Goal: Entertainment & Leisure: Consume media (video, audio)

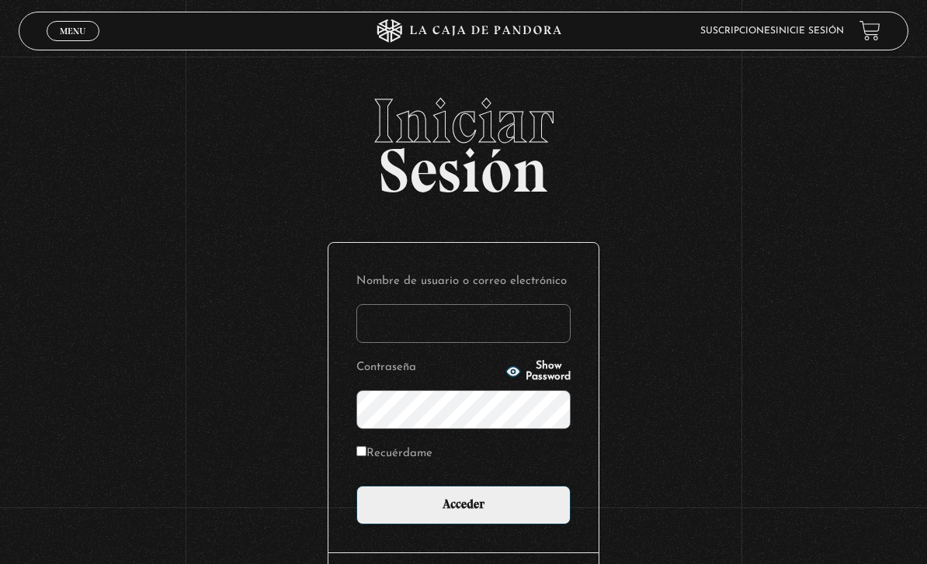
type input "[PERSON_NAME]"
click at [463, 513] on input "Acceder" at bounding box center [463, 505] width 214 height 39
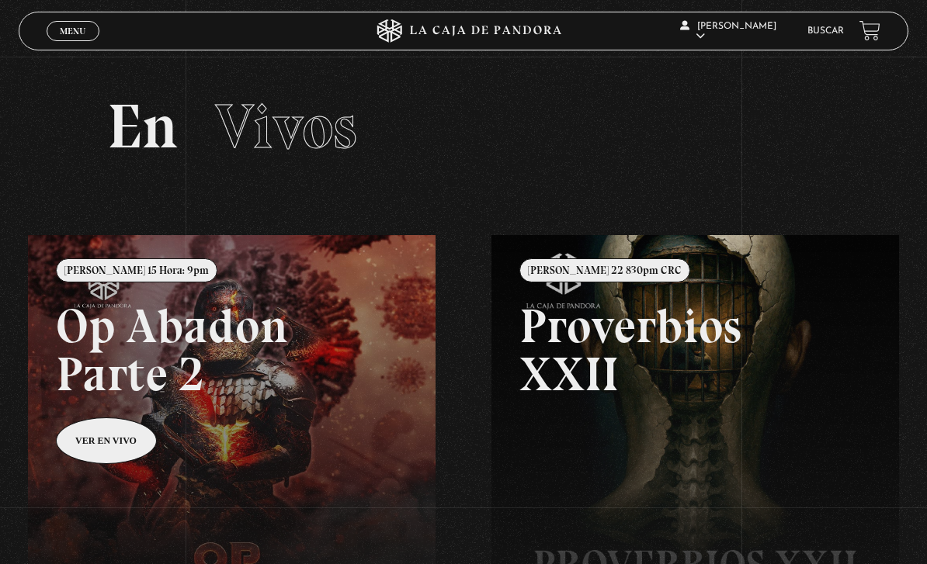
click at [73, 36] on span "Menu" at bounding box center [73, 30] width 26 height 9
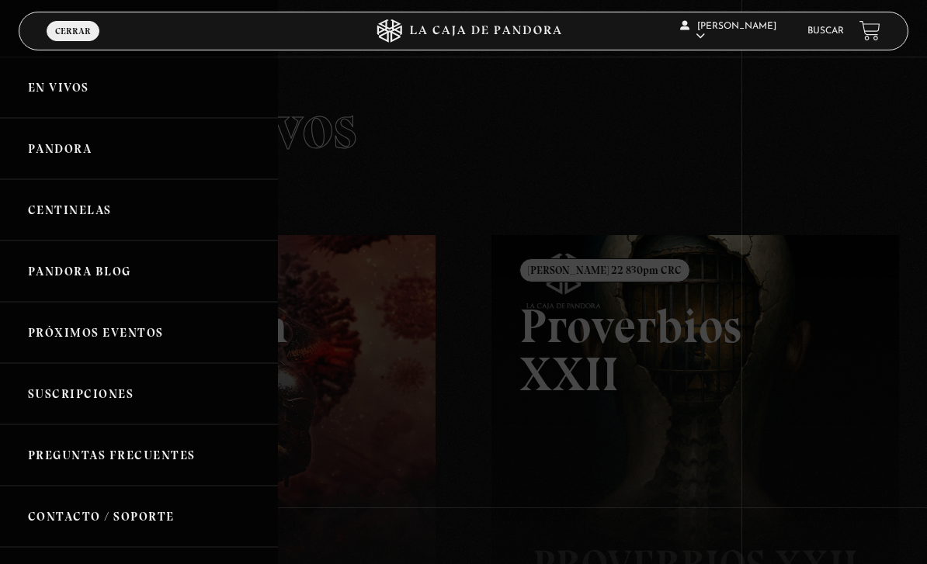
click at [152, 210] on link "Centinelas" at bounding box center [139, 209] width 278 height 61
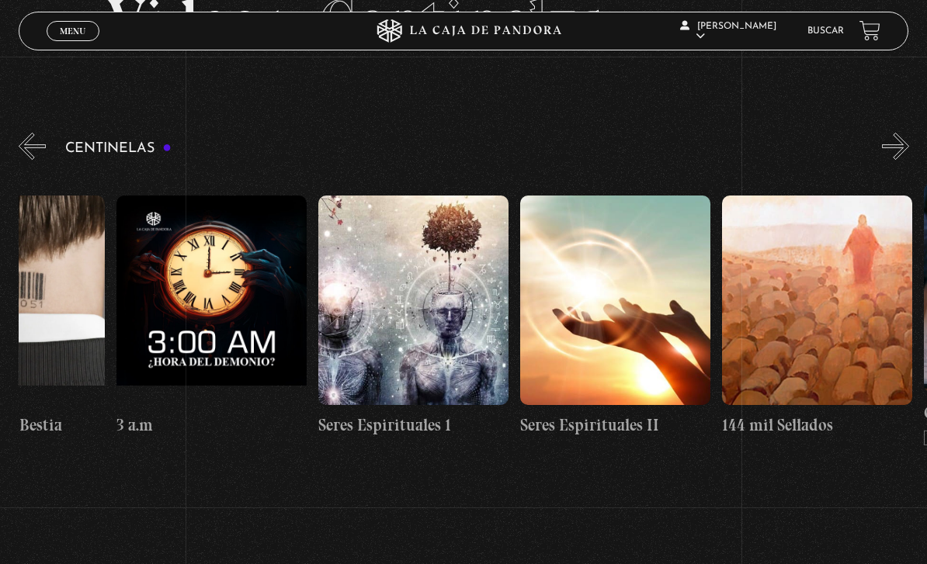
scroll to position [0, 18063]
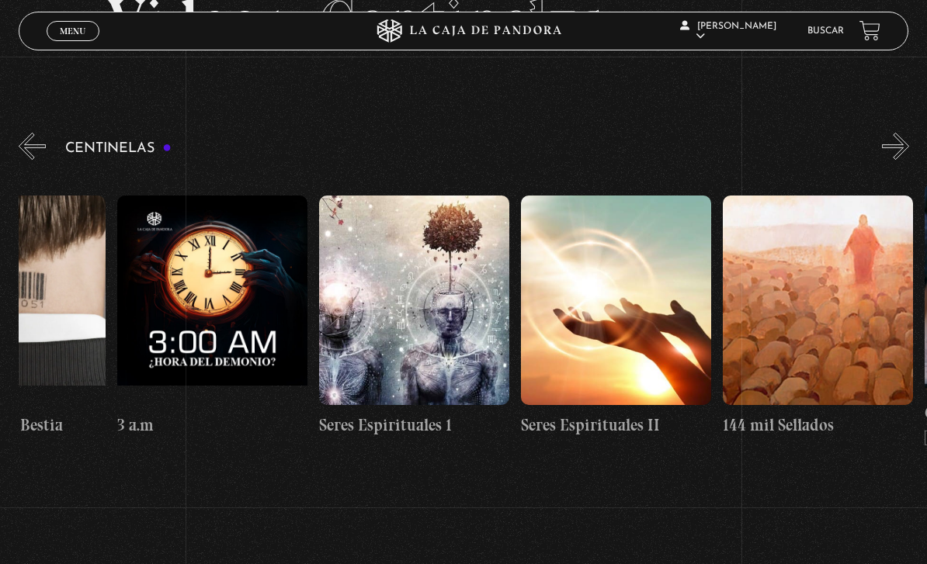
click at [430, 348] on figure at bounding box center [414, 301] width 190 height 210
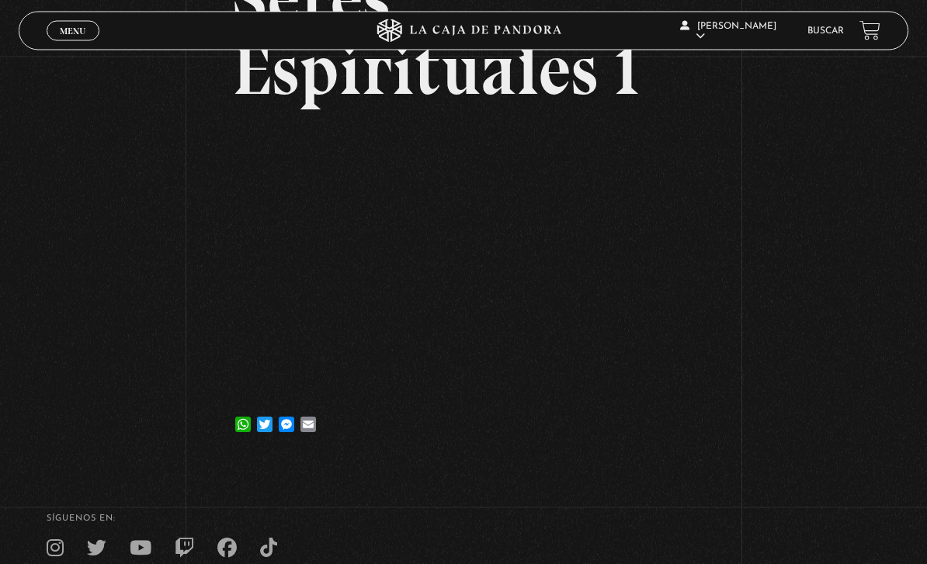
scroll to position [181, 0]
